Goal: Information Seeking & Learning: Learn about a topic

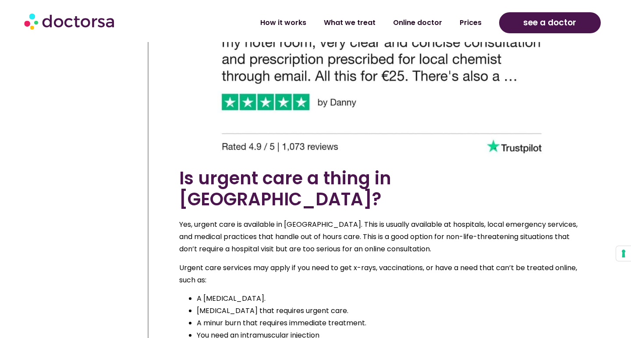
scroll to position [4027, 0]
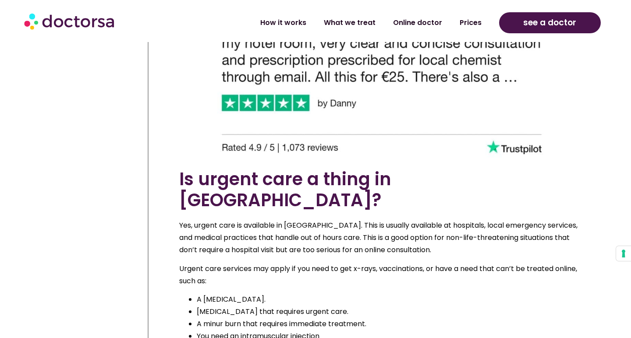
click at [296, 263] on p "Urgent care services may apply if you need to get x-rays, vaccinations, or have…" at bounding box center [381, 275] width 405 height 25
click at [276, 220] on p "Yes, urgent care is available in Germany. This is usually available at hospital…" at bounding box center [381, 238] width 405 height 37
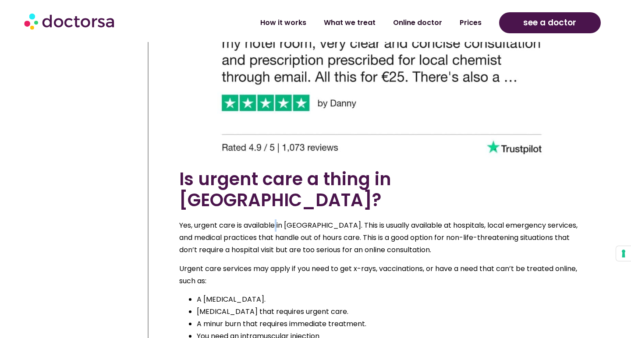
click at [276, 220] on p "Yes, urgent care is available in Germany. This is usually available at hospital…" at bounding box center [381, 238] width 405 height 37
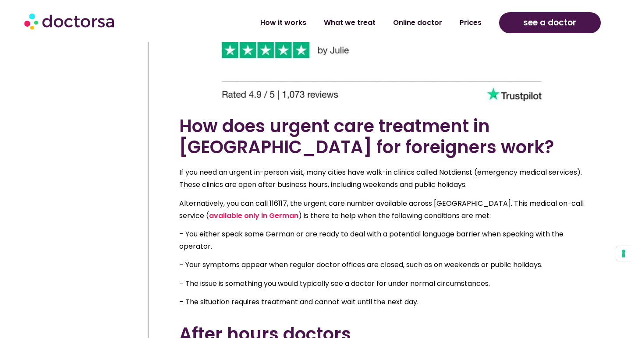
scroll to position [4477, 0]
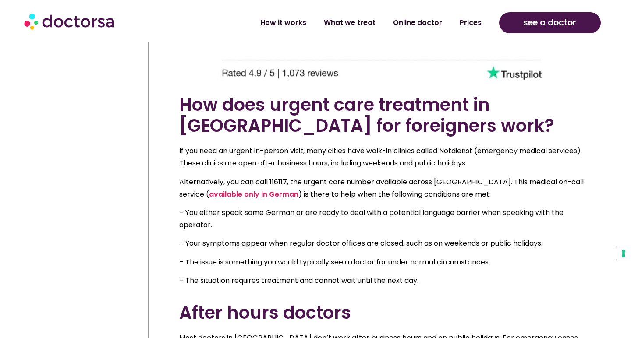
click at [368, 145] on p "If you need an urgent in-person visit, many cities have walk-in clinics called …" at bounding box center [381, 157] width 405 height 25
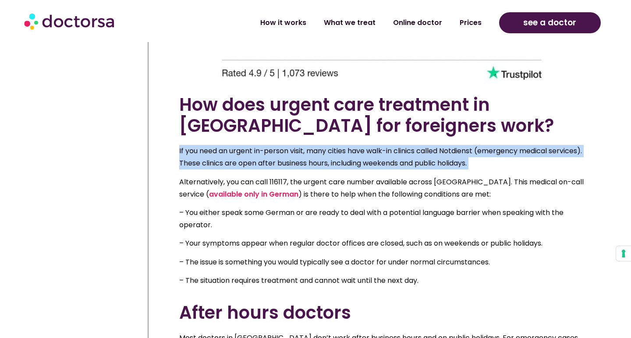
click at [370, 176] on p "Alternatively, you can call 116117, the urgent care number available across Eur…" at bounding box center [381, 188] width 405 height 25
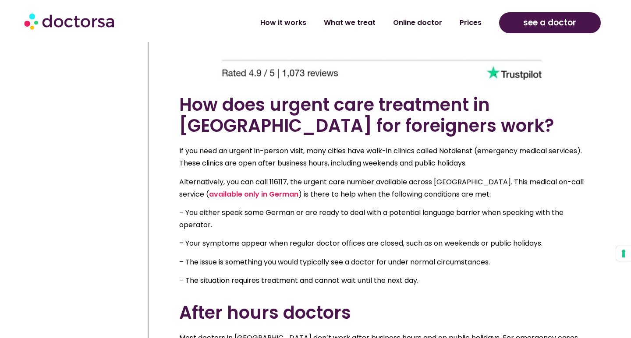
click at [370, 176] on p "Alternatively, you can call 116117, the urgent care number available across Eur…" at bounding box center [381, 188] width 405 height 25
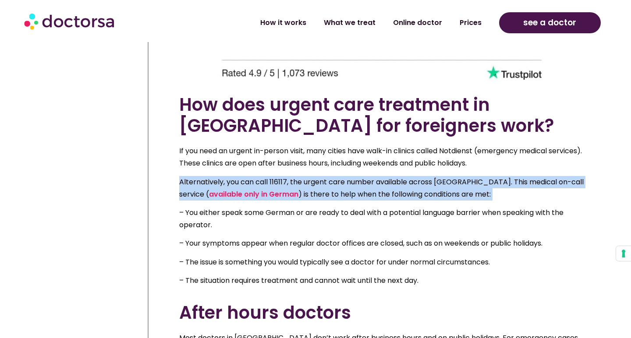
click at [353, 207] on p "– You either speak some German or are ready to deal with a potential language b…" at bounding box center [381, 219] width 405 height 25
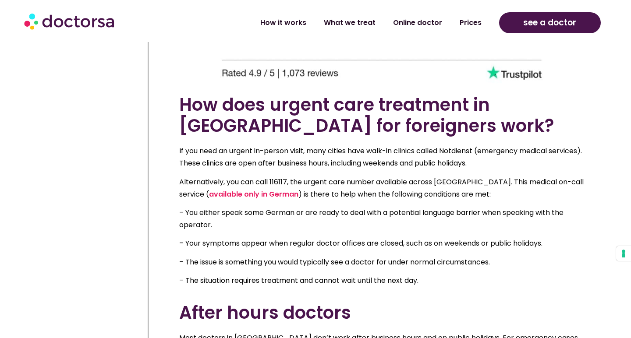
click at [353, 207] on p "– You either speak some German or are ready to deal with a potential language b…" at bounding box center [381, 219] width 405 height 25
click at [356, 238] on p "– Your symptoms appear when regular doctor offices are closed, such as on weeke…" at bounding box center [381, 244] width 405 height 12
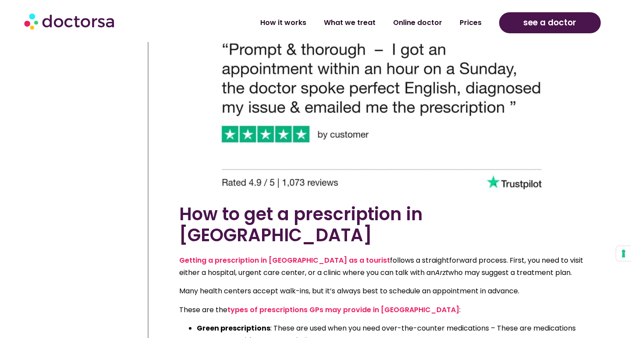
scroll to position [4940, 0]
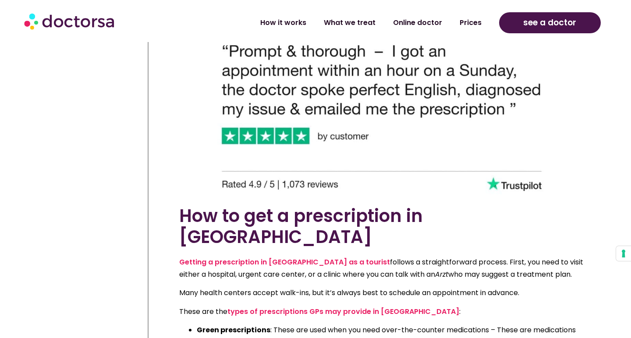
click at [306, 324] on li "Green prescriptions : These are used when you need over-the-counter medications…" at bounding box center [391, 336] width 388 height 25
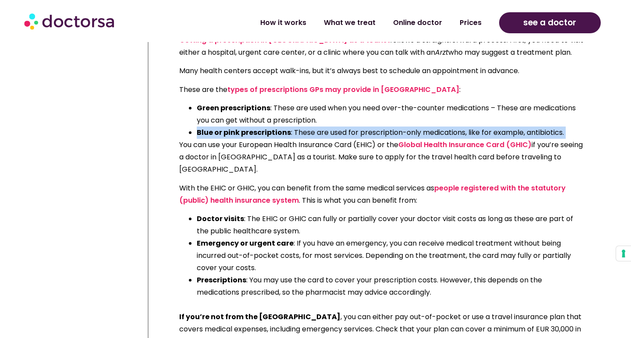
scroll to position [5162, 0]
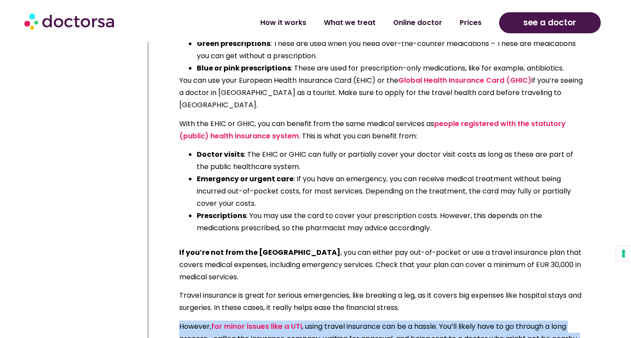
scroll to position [5227, 0]
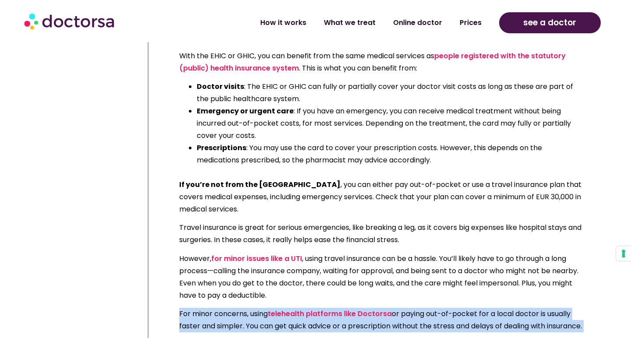
scroll to position [5297, 0]
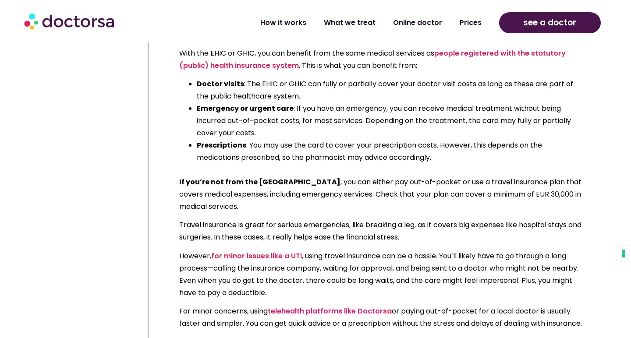
click at [343, 305] on div "Getting a prescription in Germany as a tourist follows a straightforward proces…" at bounding box center [381, 160] width 405 height 523
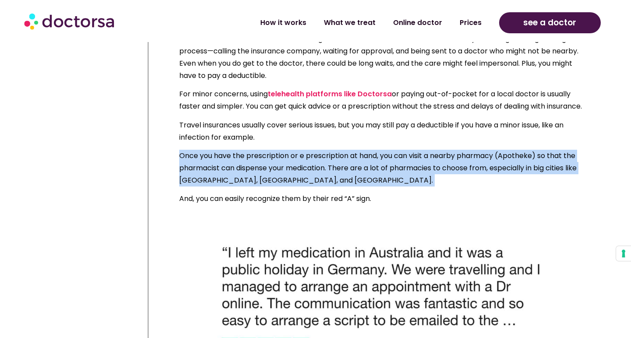
scroll to position [5635, 0]
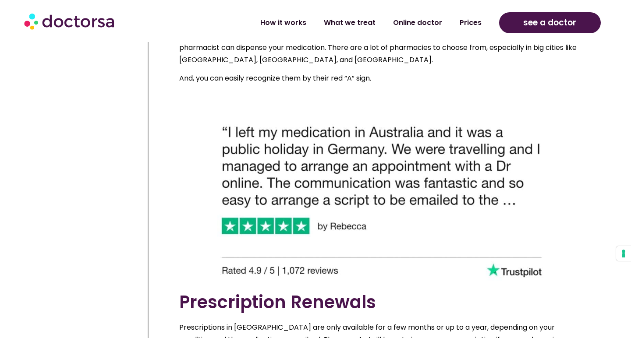
click at [300, 322] on p "Prescriptions in Germany are only available for a few months or up to a year, d…" at bounding box center [381, 340] width 405 height 37
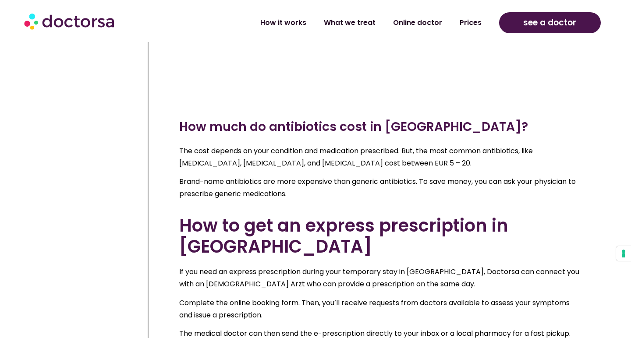
scroll to position [6743, 0]
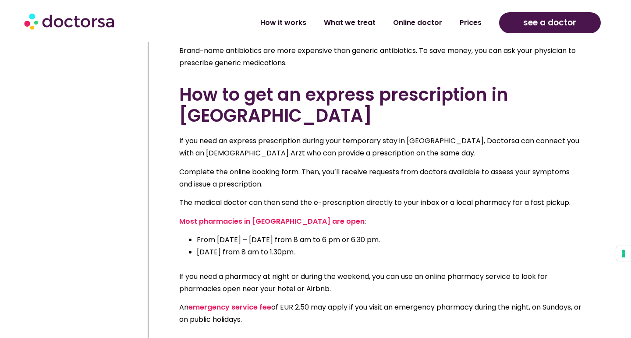
click at [66, 15] on img at bounding box center [70, 21] width 92 height 26
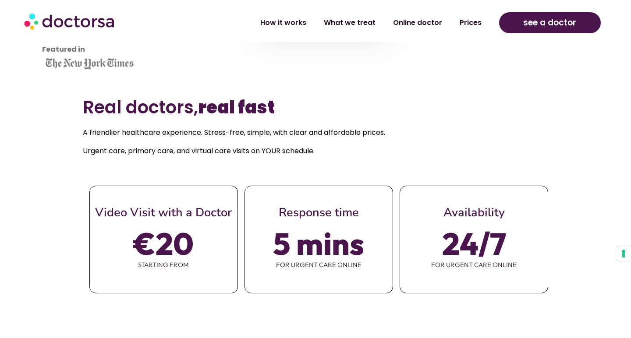
scroll to position [292, 0]
